Goal: Information Seeking & Learning: Check status

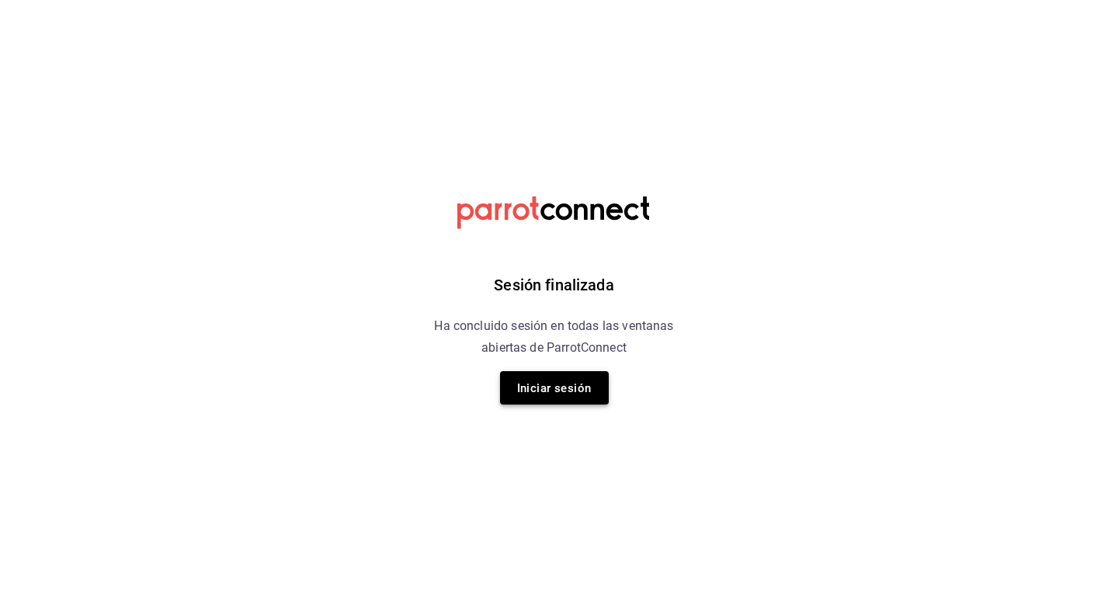
click at [550, 377] on font "Iniciar sesión" at bounding box center [554, 387] width 75 height 21
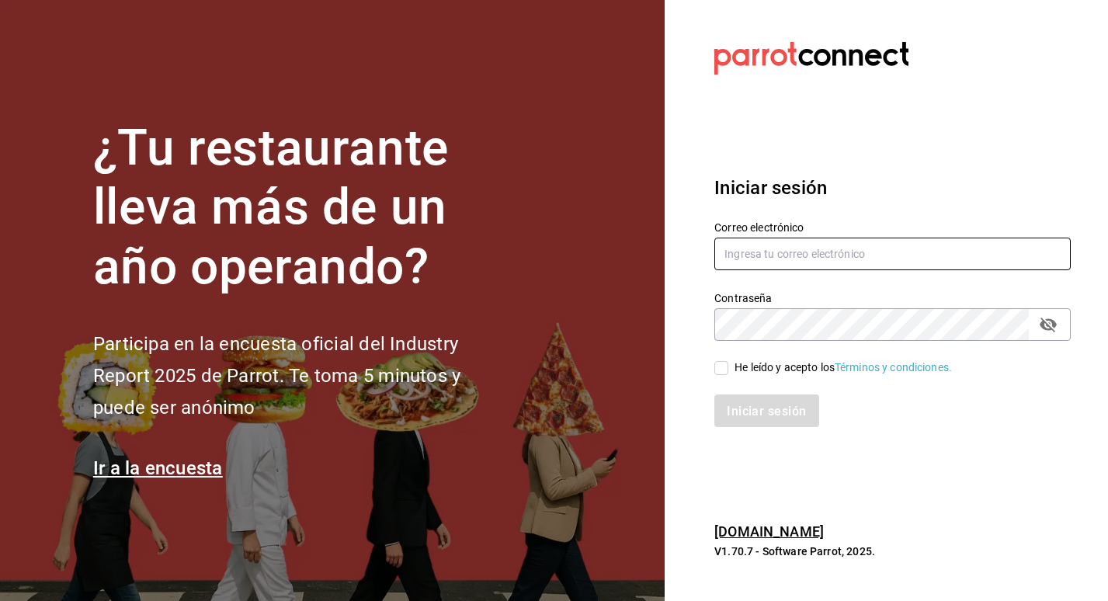
click at [834, 251] on input "text" at bounding box center [892, 254] width 356 height 33
click at [812, 252] on input "text" at bounding box center [892, 254] width 356 height 33
type input "[EMAIL_ADDRESS][DOMAIN_NAME]"
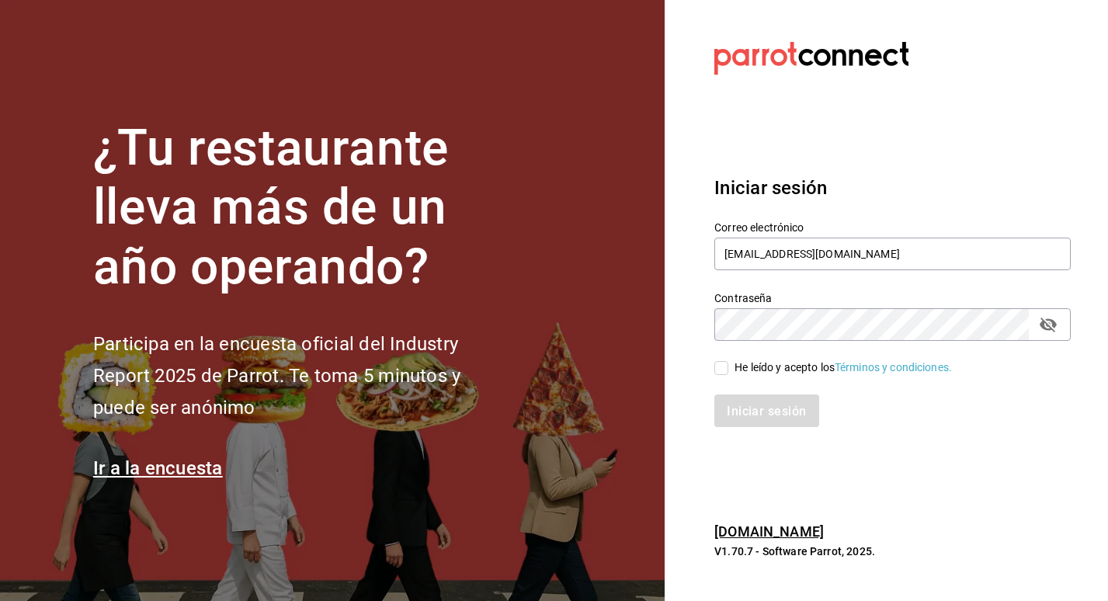
click at [724, 371] on input "He leído y acepto los Términos y condiciones." at bounding box center [721, 368] width 14 height 14
checkbox input "true"
click at [748, 402] on button "Iniciar sesión" at bounding box center [767, 410] width 106 height 33
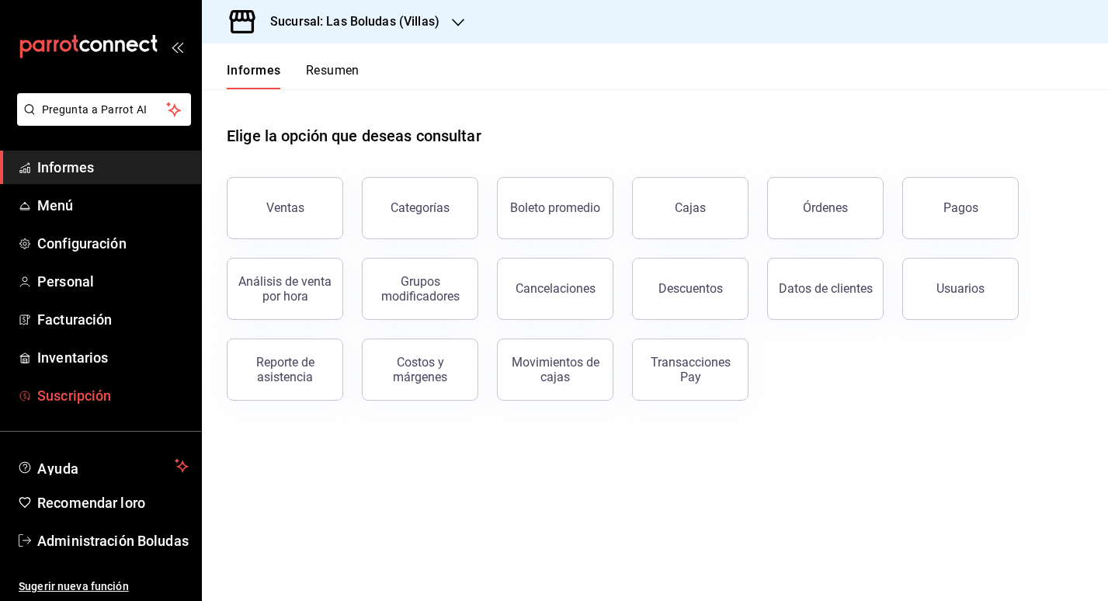
click at [144, 396] on span "Suscripción" at bounding box center [112, 395] width 151 height 21
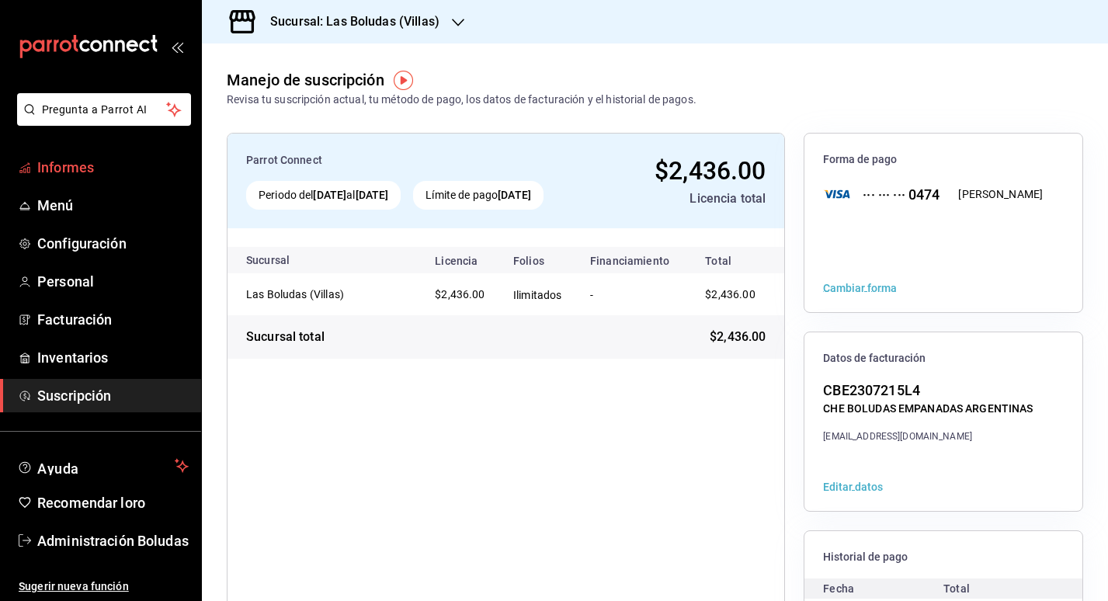
click at [70, 171] on font "Informes" at bounding box center [65, 167] width 57 height 16
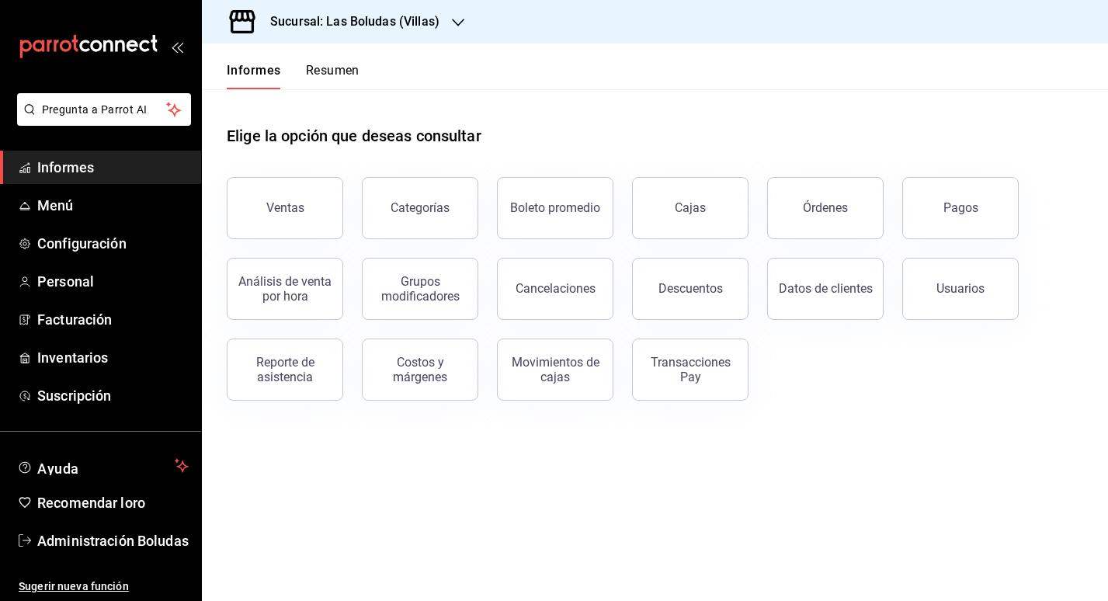
click at [330, 194] on button "Ventas" at bounding box center [285, 208] width 116 height 62
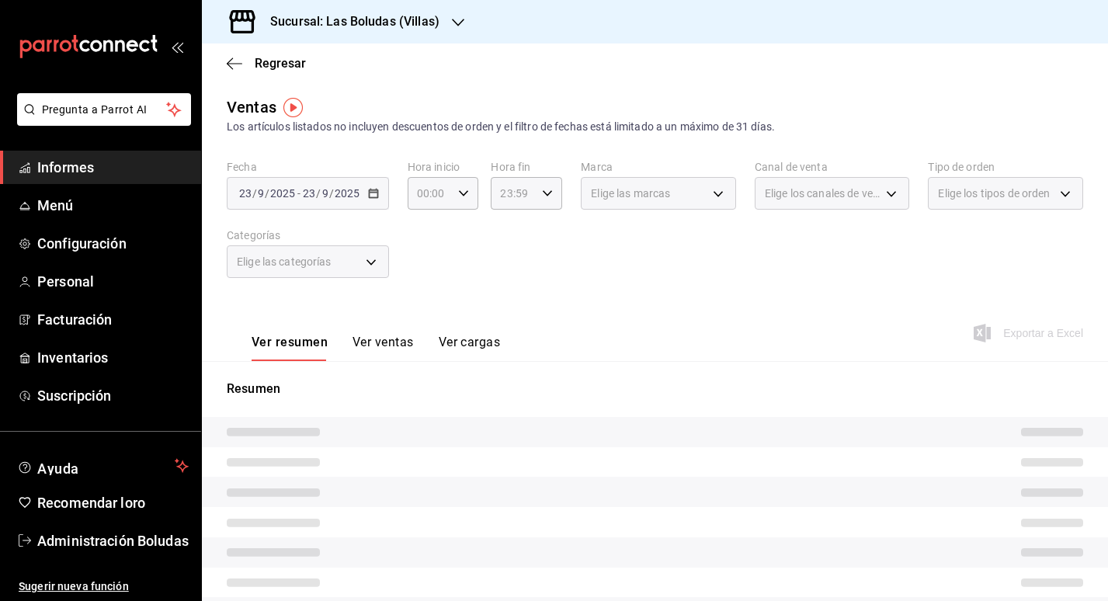
click at [380, 194] on div "[DATE] [DATE] - [DATE] [DATE]" at bounding box center [308, 193] width 162 height 33
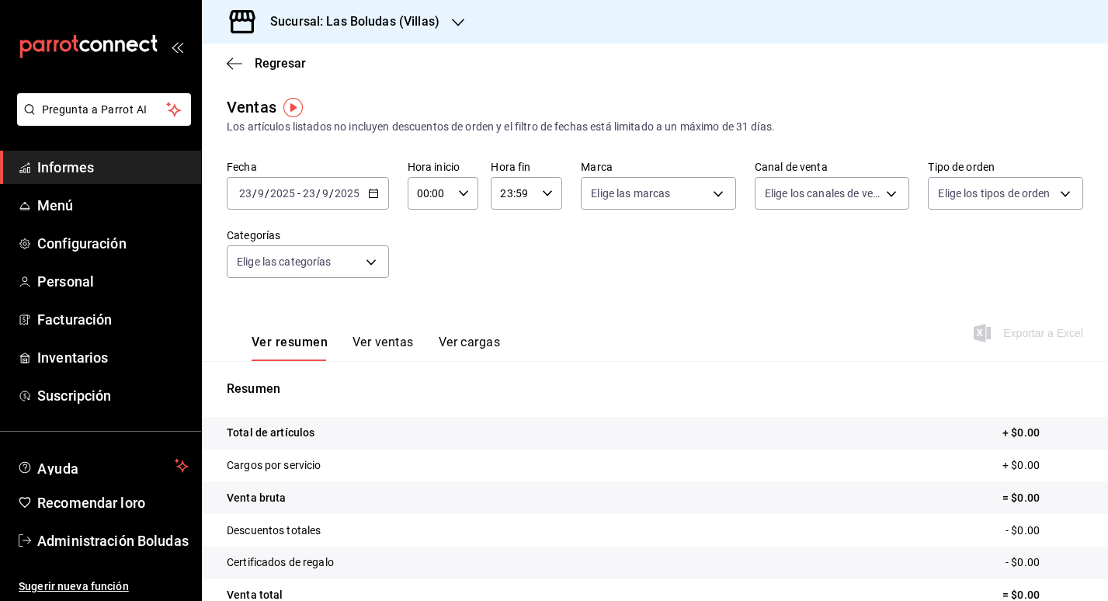
click at [374, 194] on icon "button" at bounding box center [373, 193] width 11 height 11
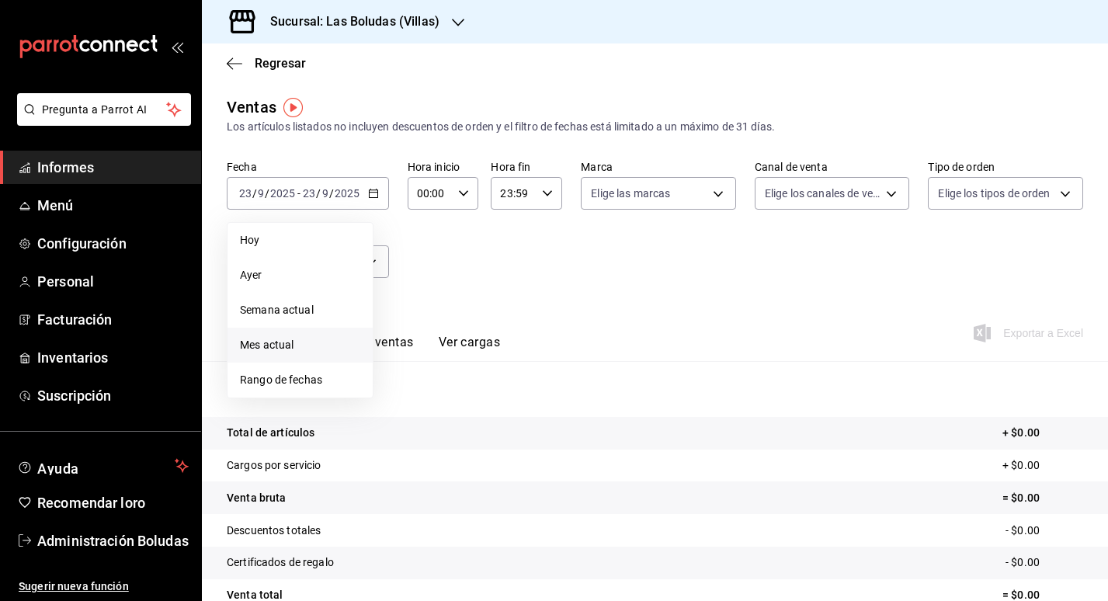
click at [307, 337] on span "Mes actual" at bounding box center [300, 345] width 120 height 16
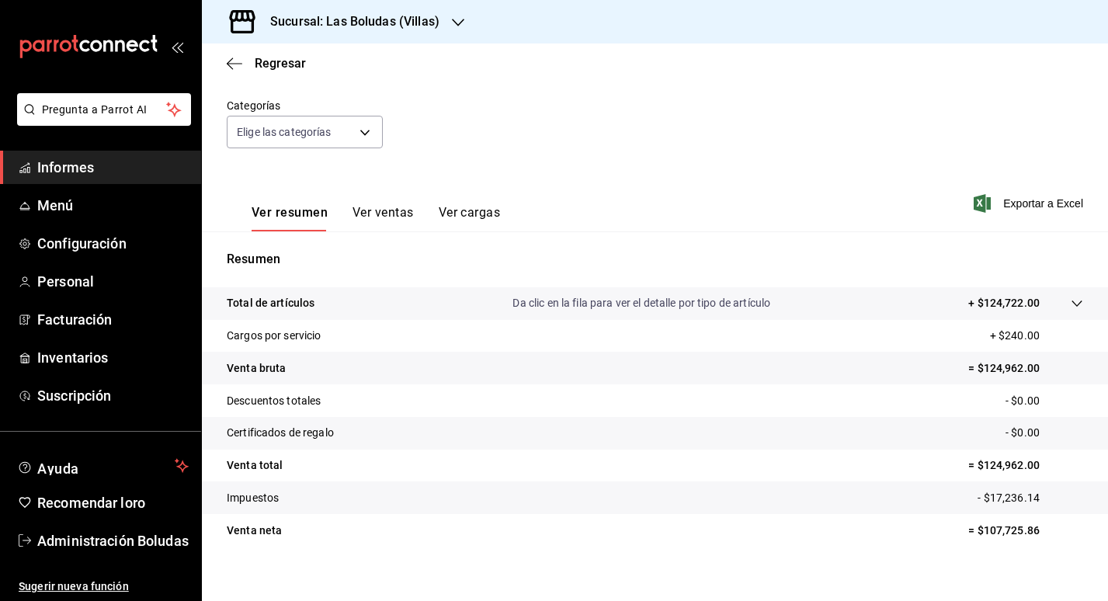
scroll to position [144, 0]
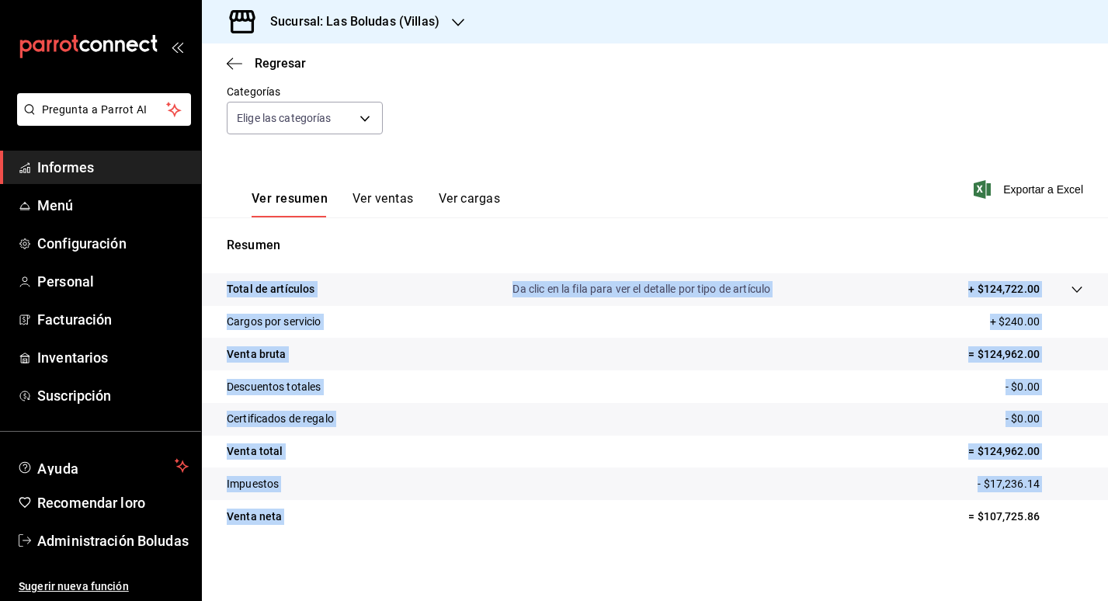
drag, startPoint x: 955, startPoint y: 514, endPoint x: 1106, endPoint y: 522, distance: 151.6
click at [1107, 522] on div "Regresar Ventas Los artículos listados no incluyen descuentos de orden y el fil…" at bounding box center [655, 321] width 906 height 557
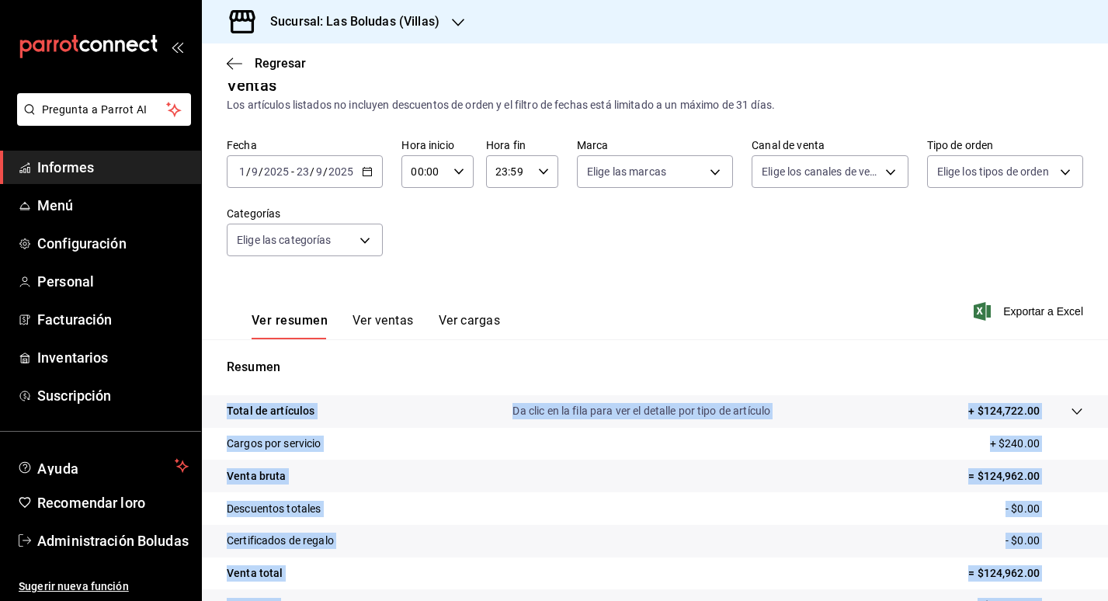
scroll to position [0, 0]
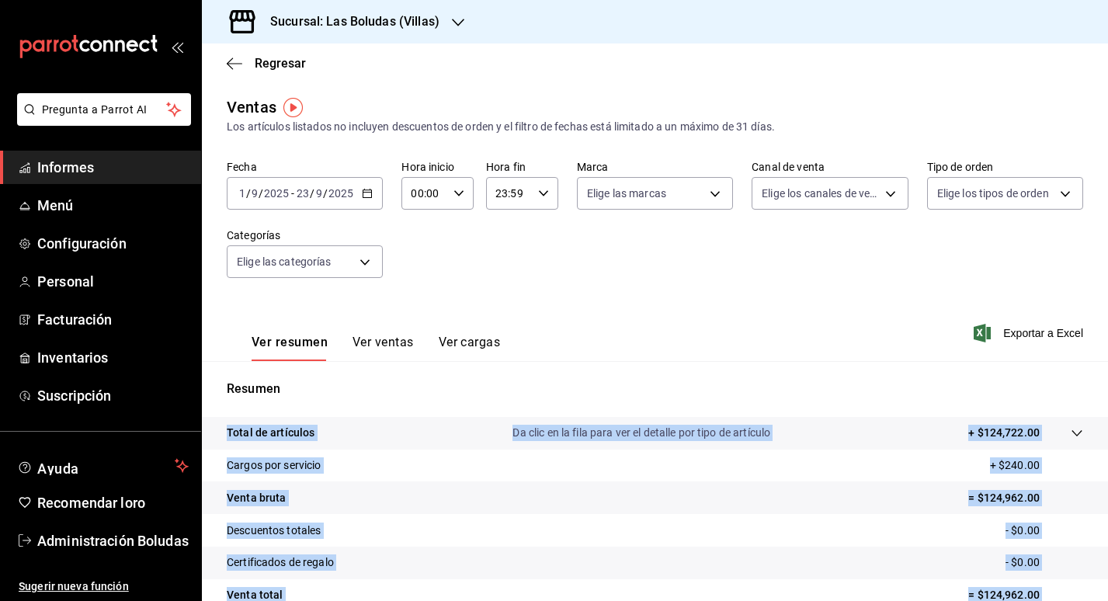
click at [456, 16] on icon "button" at bounding box center [458, 22] width 12 height 12
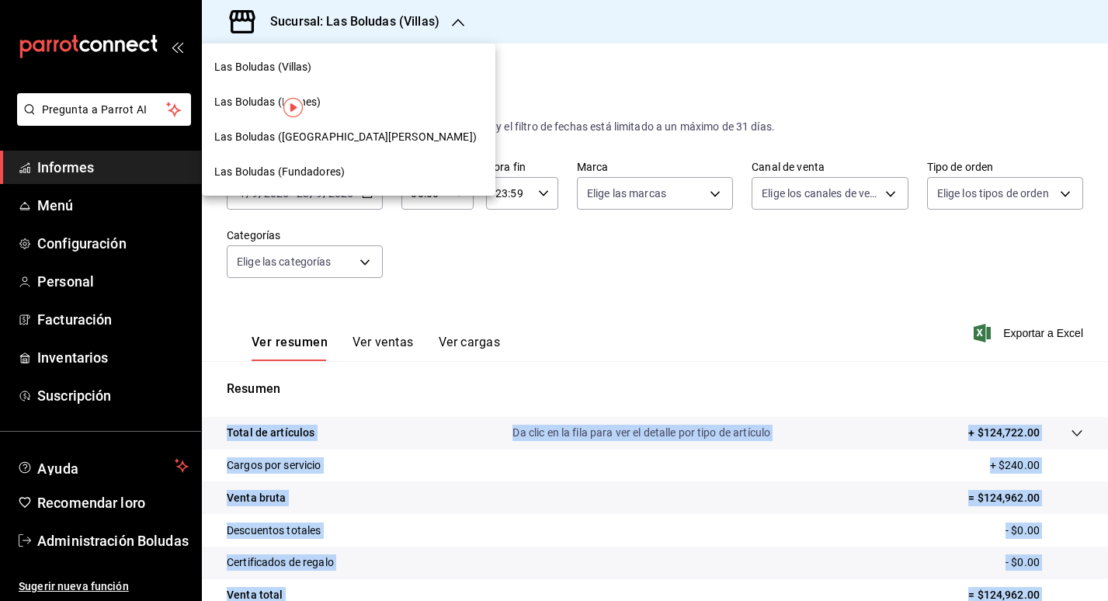
click at [354, 162] on div "Las Boludas (Fundadores)" at bounding box center [348, 172] width 293 height 35
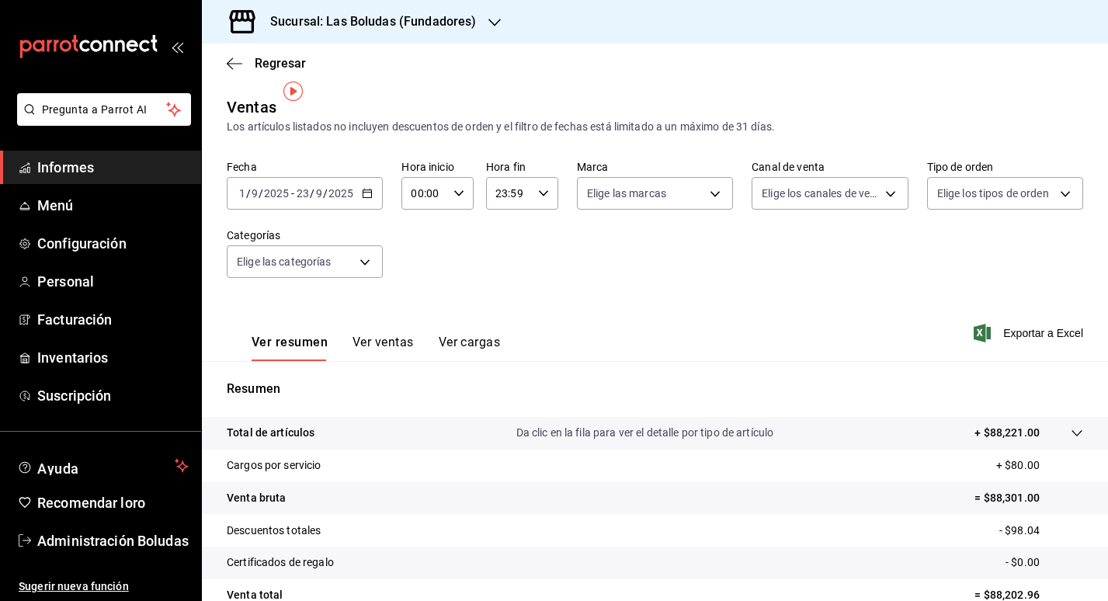
scroll to position [144, 0]
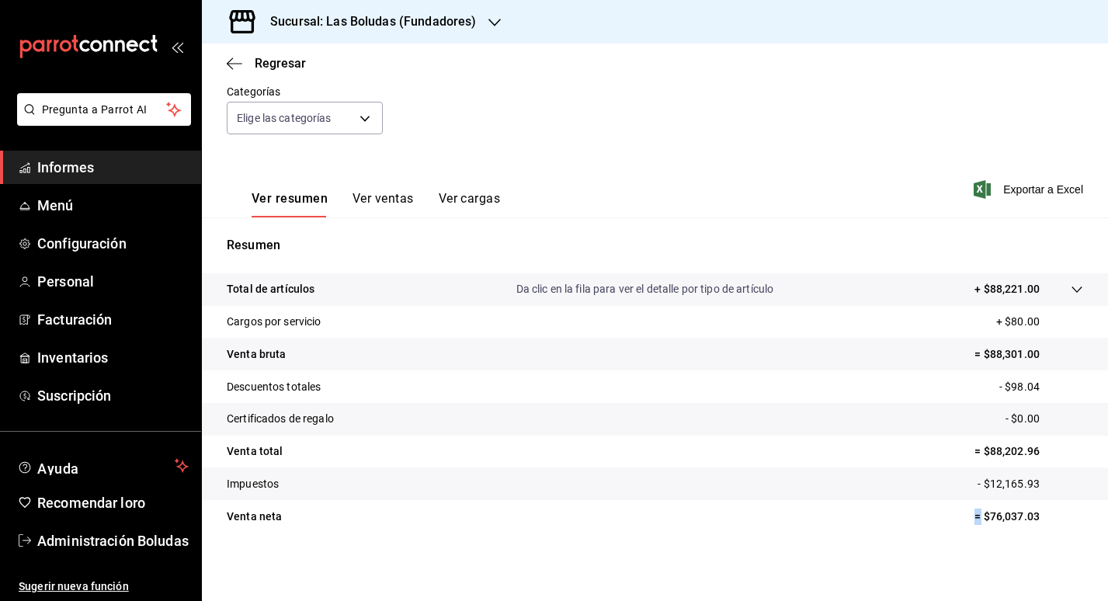
drag, startPoint x: 966, startPoint y: 516, endPoint x: 1086, endPoint y: 508, distance: 120.7
click at [1095, 505] on tr "Venta neta = $76,037.03" at bounding box center [655, 516] width 906 height 33
click at [233, 54] on div "Regresar" at bounding box center [655, 63] width 906 height 40
click at [237, 58] on icon "button" at bounding box center [235, 64] width 16 height 14
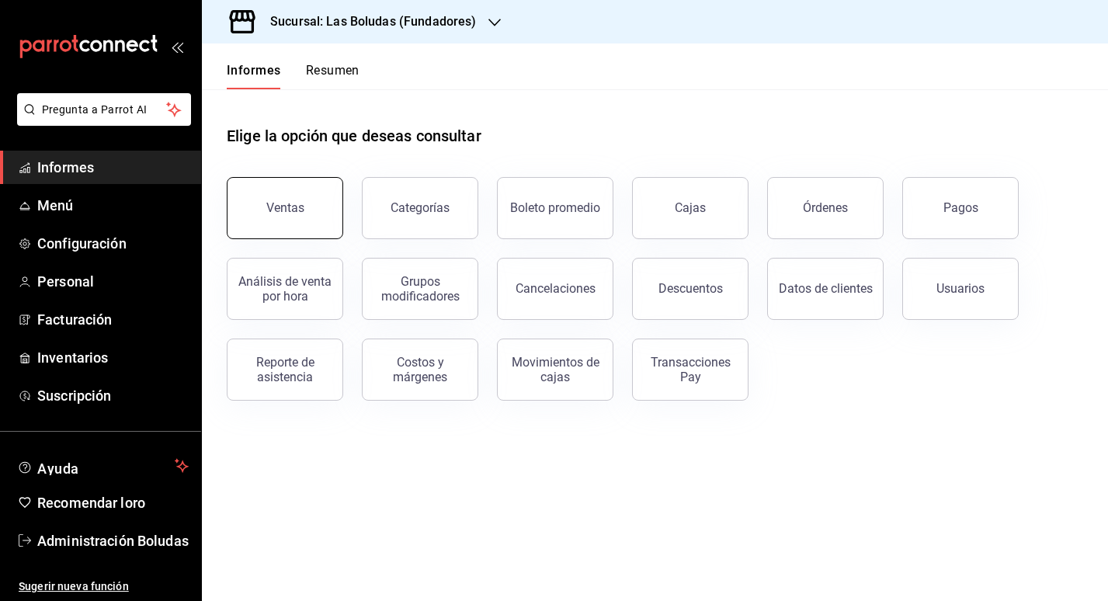
click at [292, 194] on button "Ventas" at bounding box center [285, 208] width 116 height 62
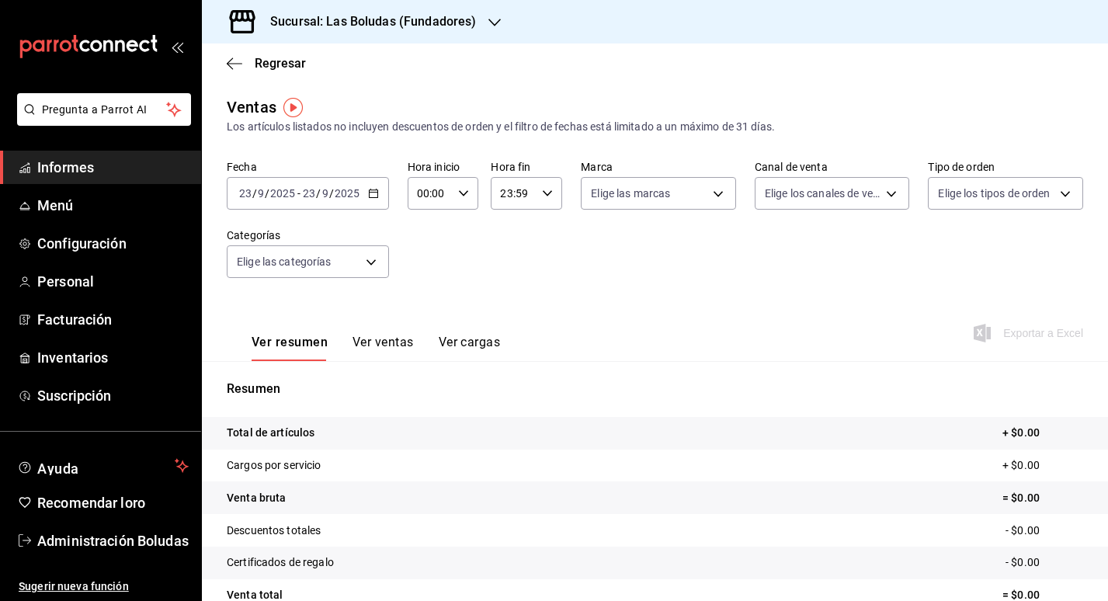
click at [372, 194] on icon "button" at bounding box center [373, 193] width 11 height 11
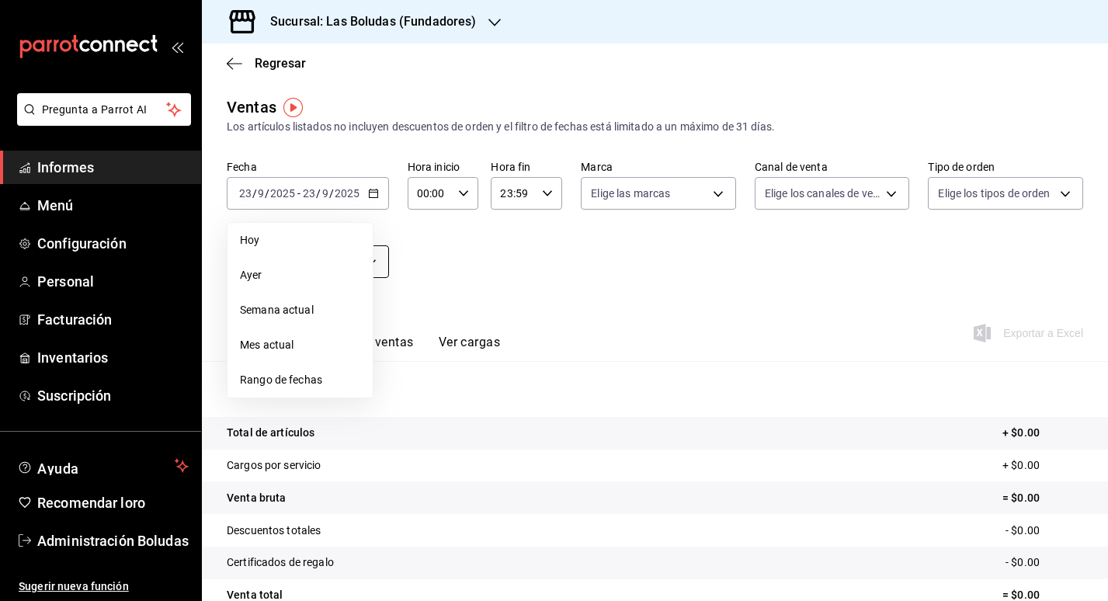
click at [317, 263] on li "Ayer" at bounding box center [299, 275] width 145 height 35
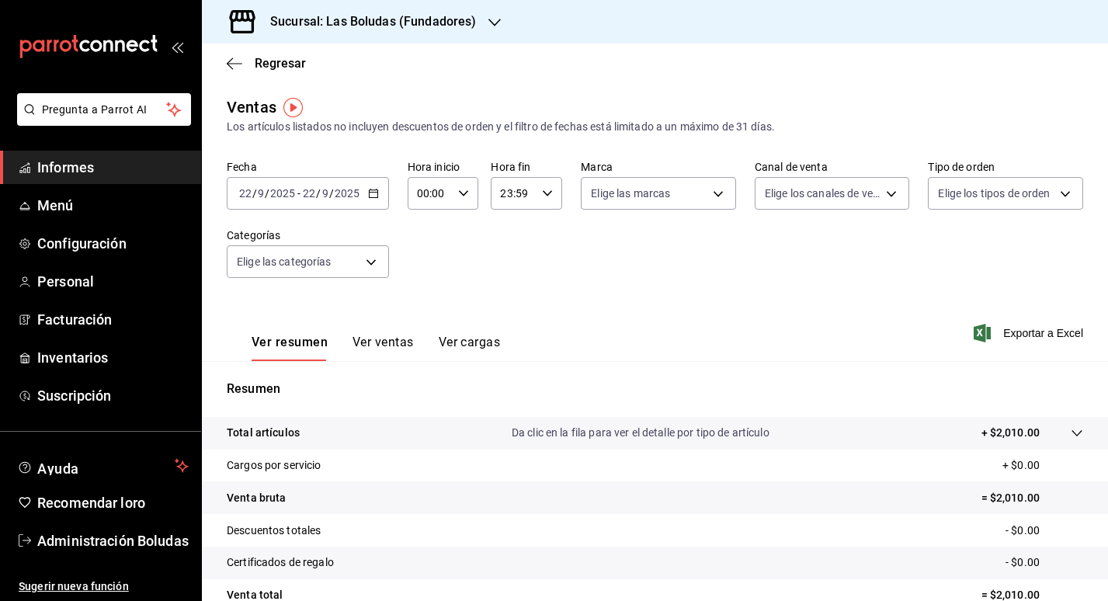
click at [397, 341] on font "Ver ventas" at bounding box center [383, 342] width 61 height 15
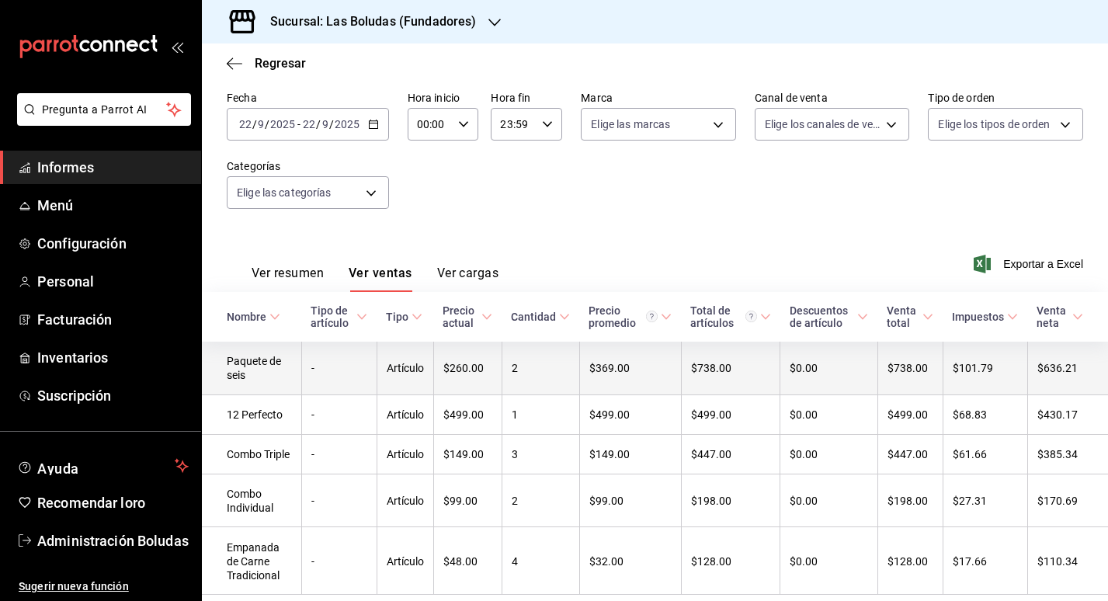
scroll to position [135, 0]
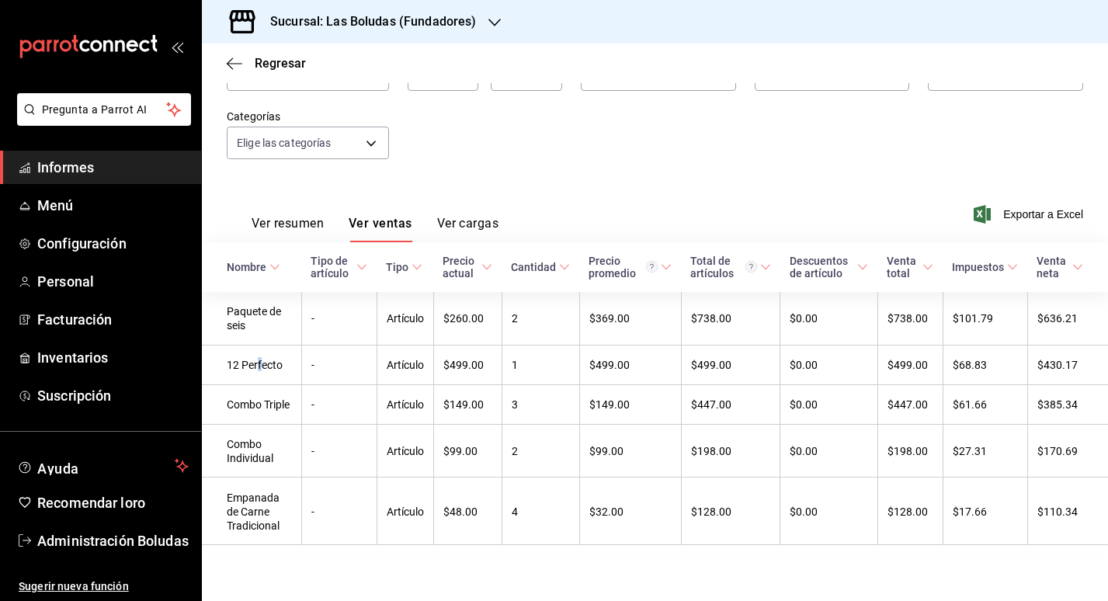
click at [262, 359] on font "12 Perfecto" at bounding box center [255, 365] width 56 height 12
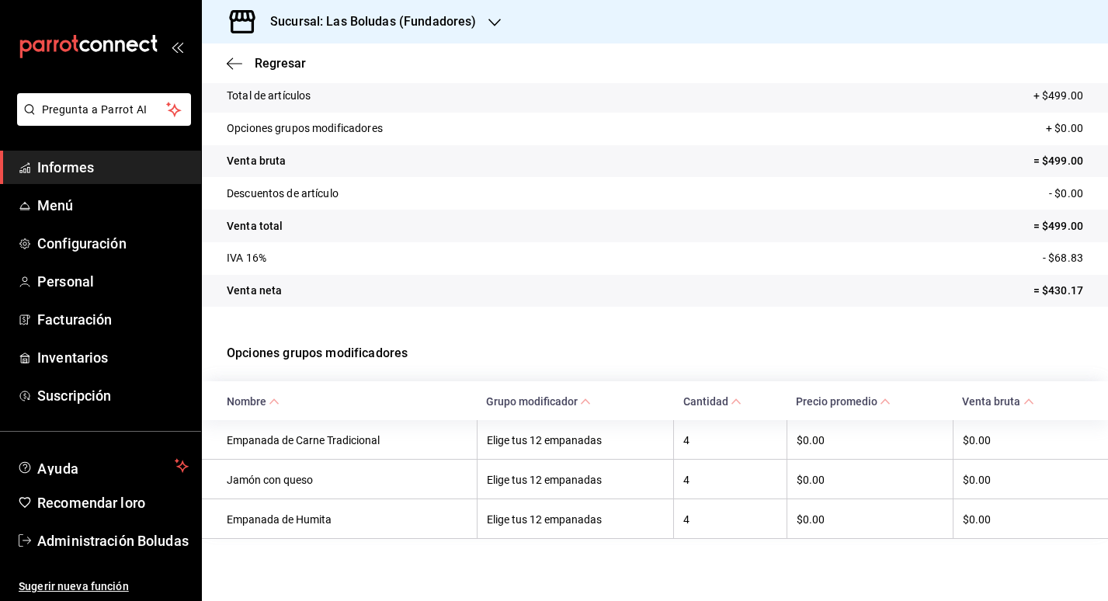
scroll to position [100, 0]
click at [241, 69] on icon "button" at bounding box center [235, 64] width 16 height 14
click at [230, 61] on icon "button" at bounding box center [235, 64] width 16 height 14
click at [232, 65] on icon "button" at bounding box center [235, 64] width 16 height 14
click at [283, 68] on font "Regresar" at bounding box center [280, 63] width 51 height 15
